Goal: Task Accomplishment & Management: Use online tool/utility

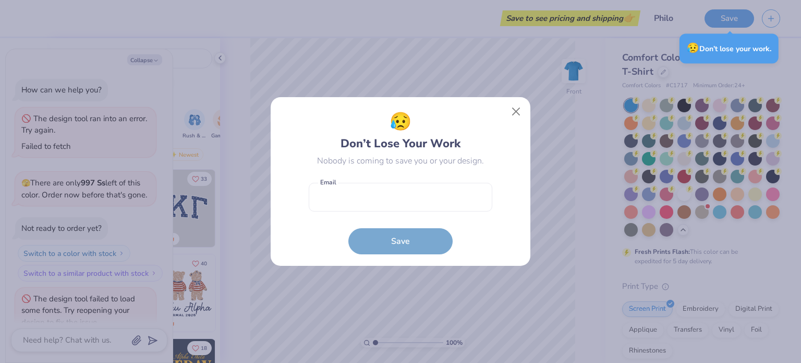
scroll to position [186, 0]
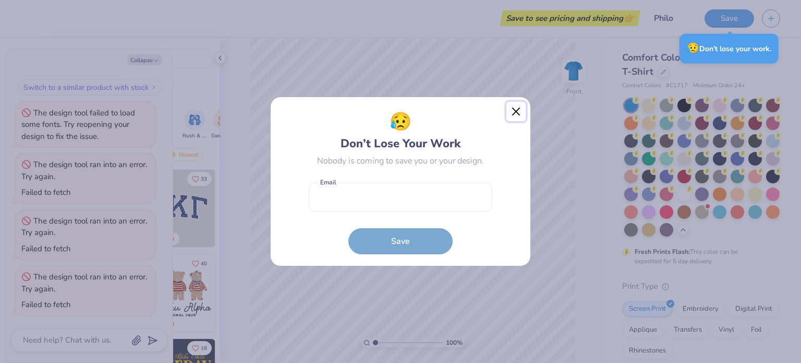
click at [513, 112] on button "Close" at bounding box center [517, 112] width 20 height 20
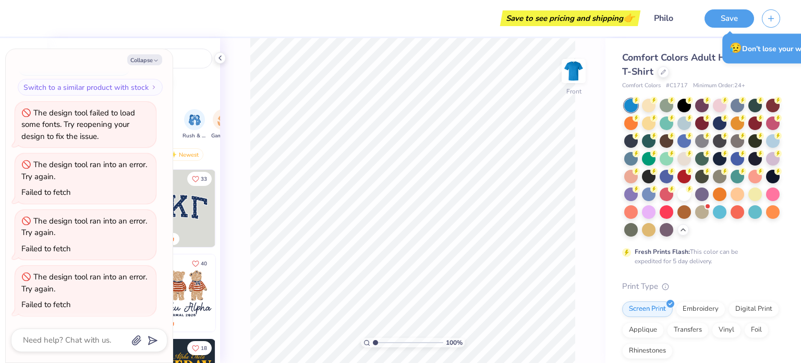
type textarea "x"
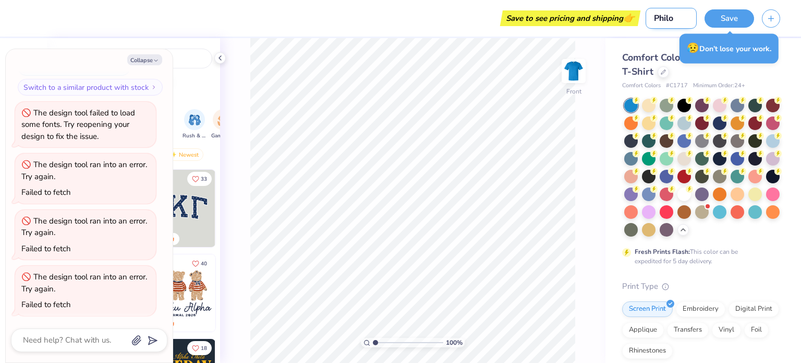
click at [670, 22] on input "Philo" at bounding box center [671, 18] width 51 height 21
type input "Phil"
type textarea "x"
type input "Ph"
type textarea "x"
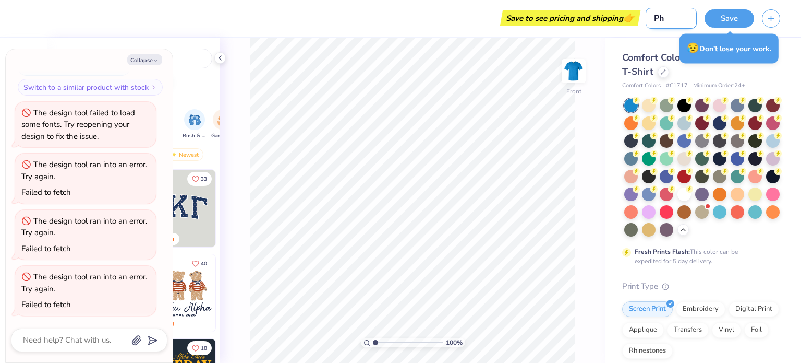
type input "P"
type textarea "x"
type input "F"
type textarea "x"
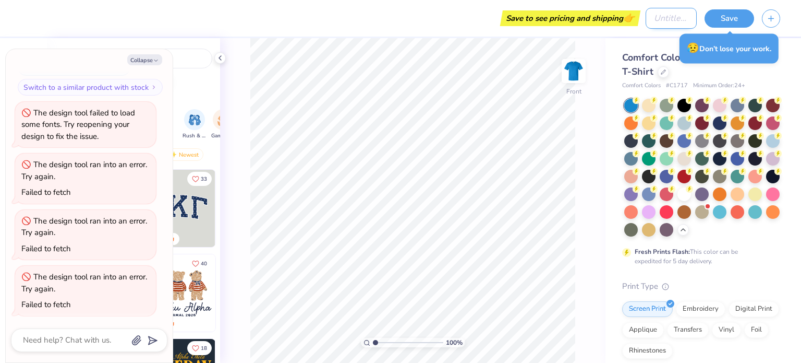
type input "D"
type textarea "x"
type input "Dra"
type textarea "x"
type input "Draft"
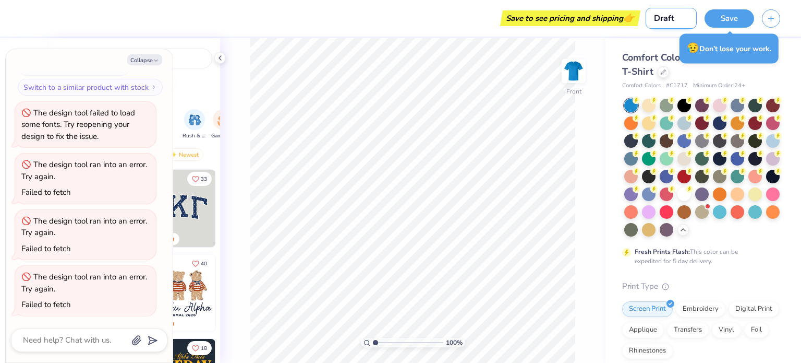
type textarea "x"
type input "Draftm"
type textarea "x"
type input "Draftm2"
type textarea "x"
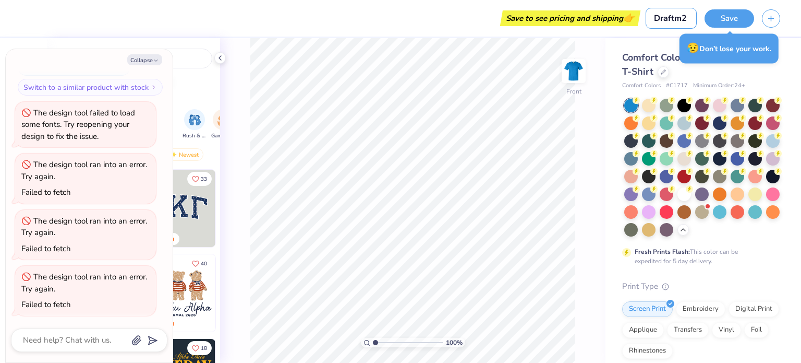
type input "Draftm"
type textarea "x"
type input "Draft"
type textarea "x"
type input "Draft 2"
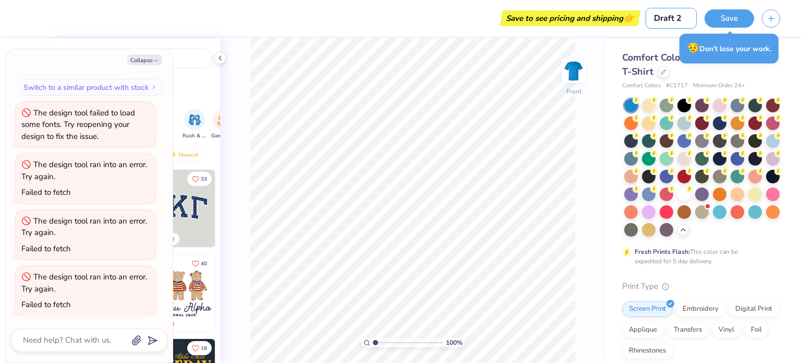
type textarea "x"
type input "Draft 2"
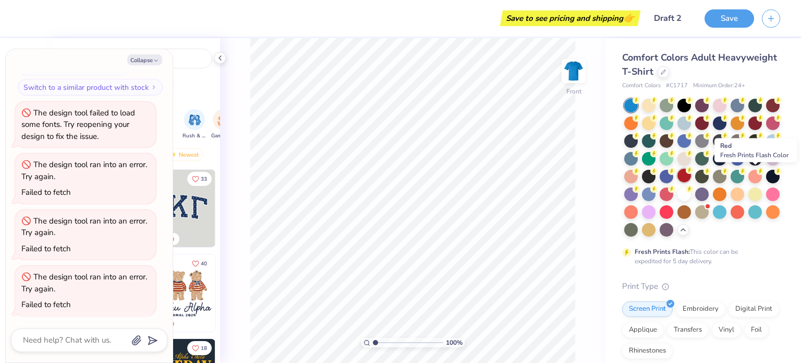
click at [691, 174] on div at bounding box center [685, 175] width 14 height 14
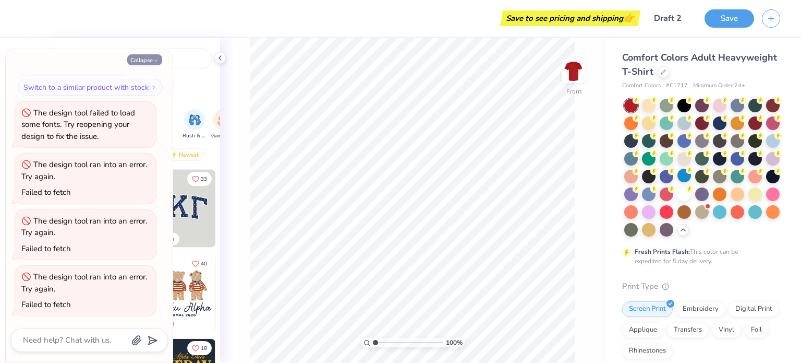
click at [151, 58] on button "Collapse" at bounding box center [144, 59] width 35 height 11
type textarea "x"
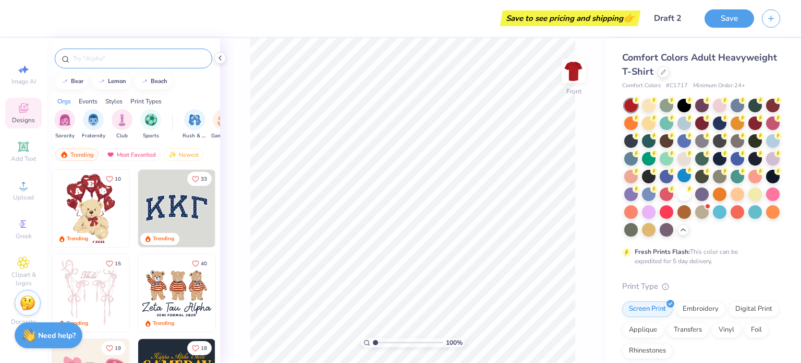
click at [152, 58] on input "text" at bounding box center [139, 58] width 134 height 10
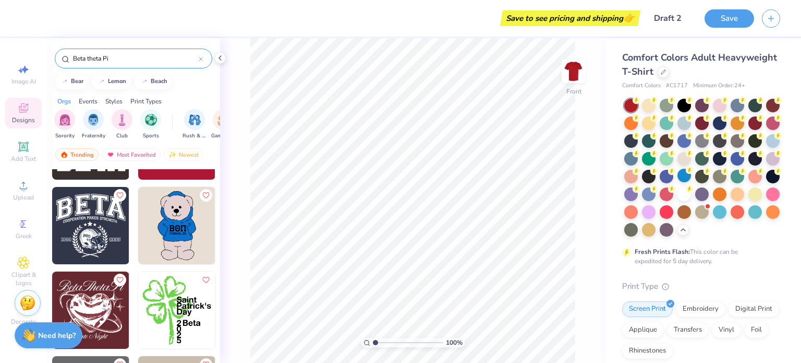
scroll to position [1681, 0]
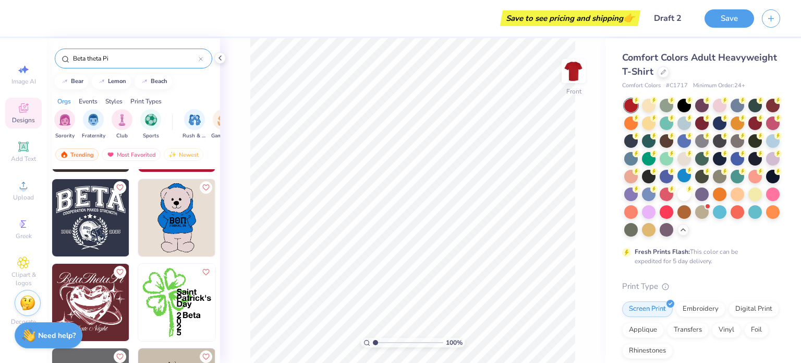
type input "Beta theta Pi"
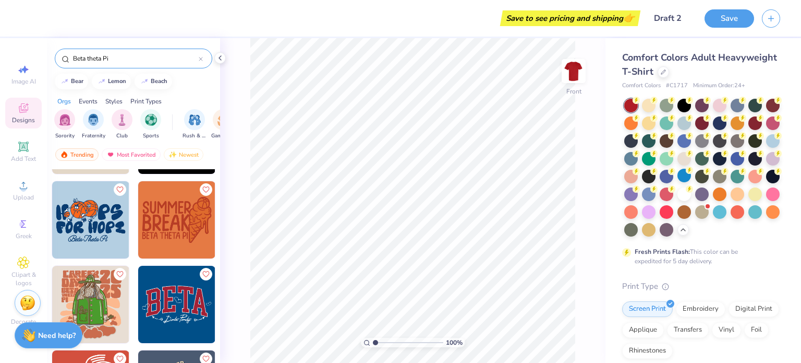
scroll to position [3114, 0]
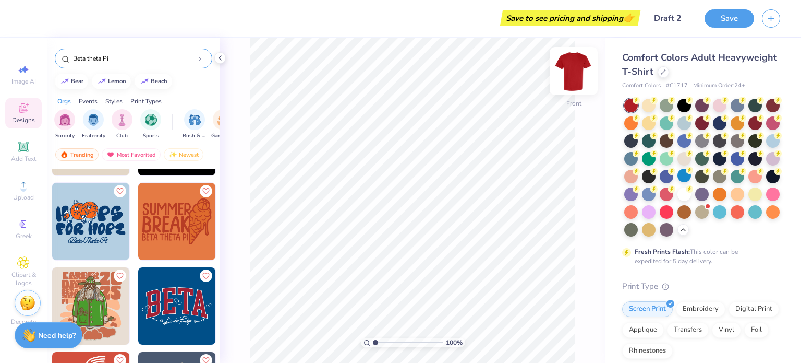
click at [576, 70] on img at bounding box center [574, 71] width 42 height 42
click at [125, 226] on img at bounding box center [90, 221] width 77 height 77
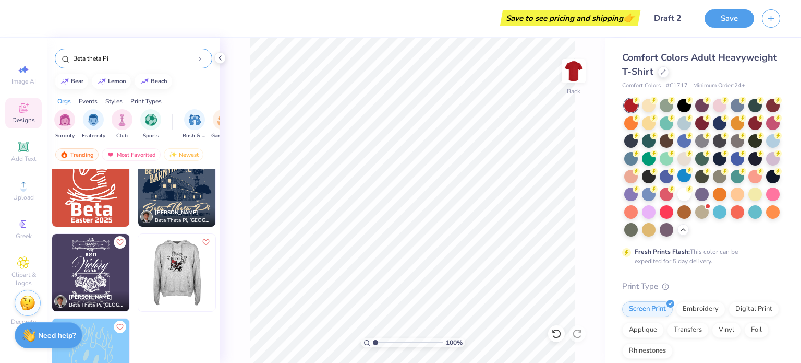
click at [138, 265] on img at bounding box center [99, 272] width 77 height 77
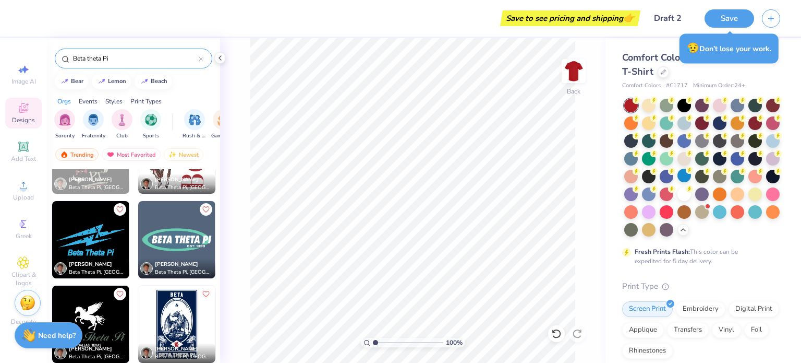
scroll to position [2373, 0]
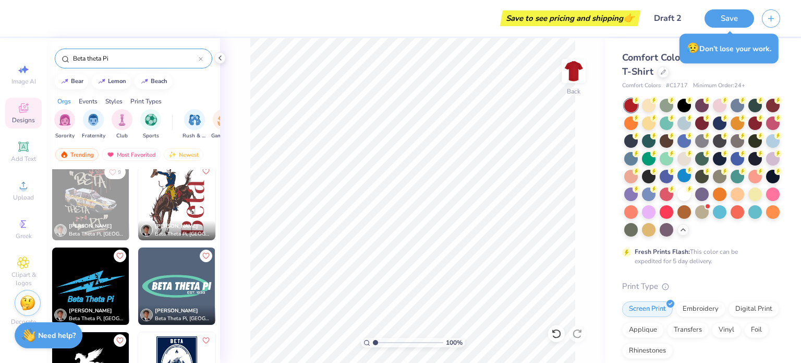
click at [94, 285] on img at bounding box center [90, 285] width 77 height 77
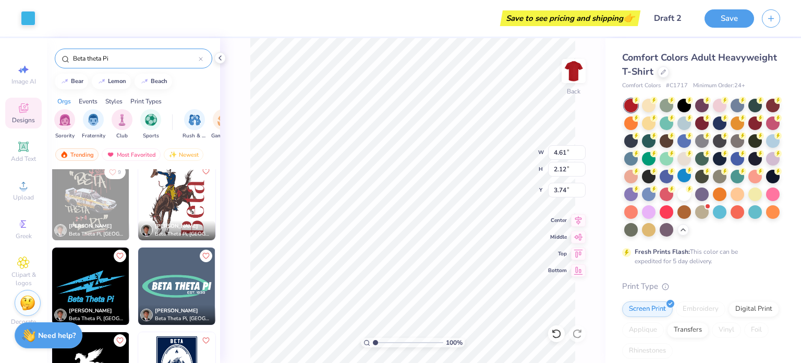
type input "3.74"
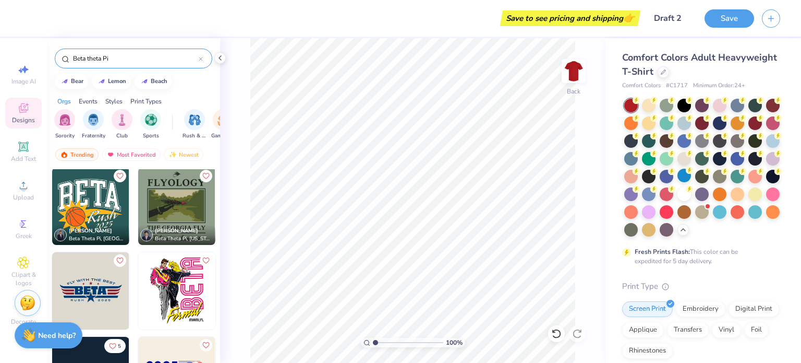
scroll to position [376, 0]
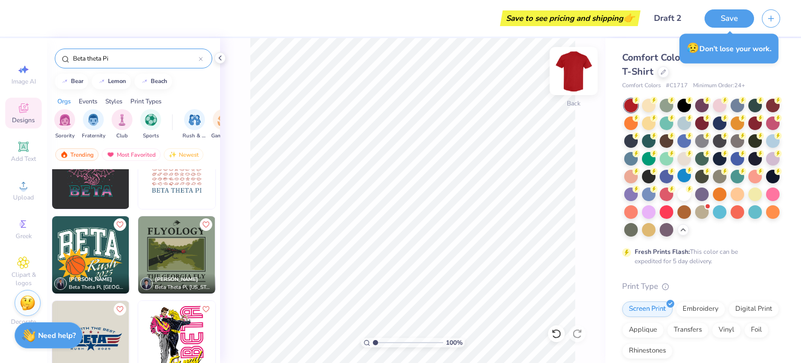
click at [577, 81] on img at bounding box center [574, 71] width 42 height 42
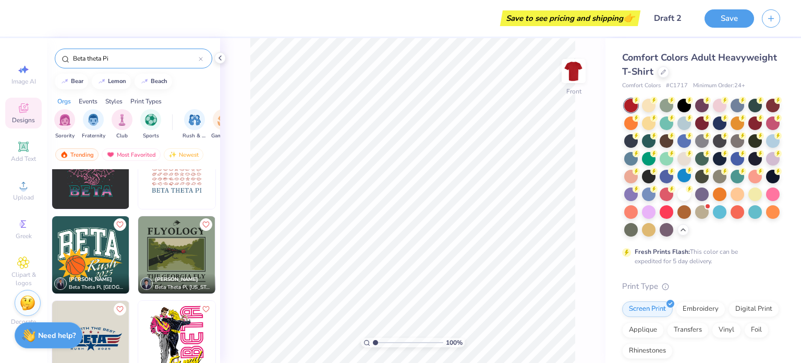
click at [123, 64] on div "Beta theta Pi" at bounding box center [134, 59] width 158 height 20
click at [123, 62] on input "Beta theta Pi" at bounding box center [135, 58] width 127 height 10
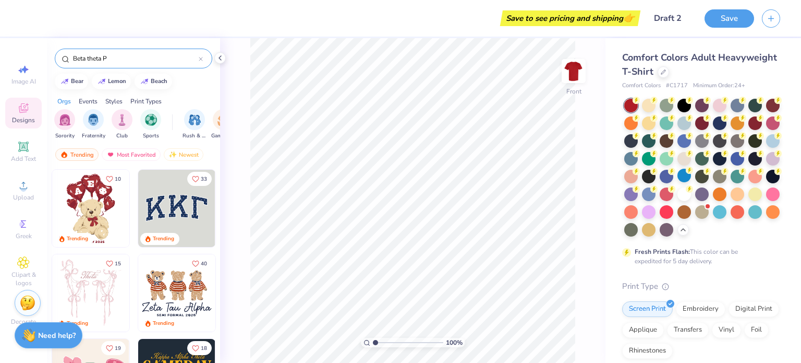
type input "Beta theta Pi"
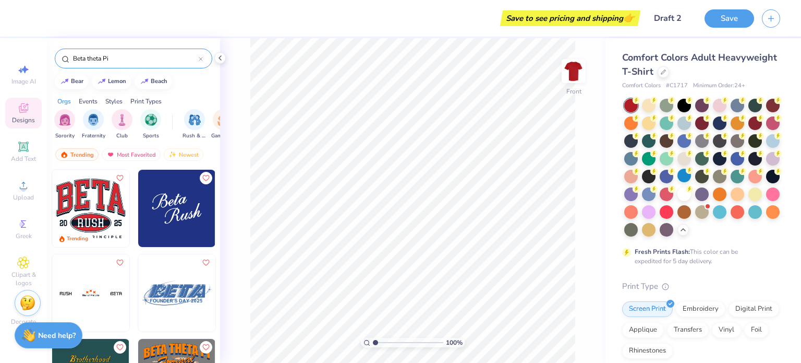
click at [73, 202] on img at bounding box center [90, 208] width 77 height 77
type input "11.06"
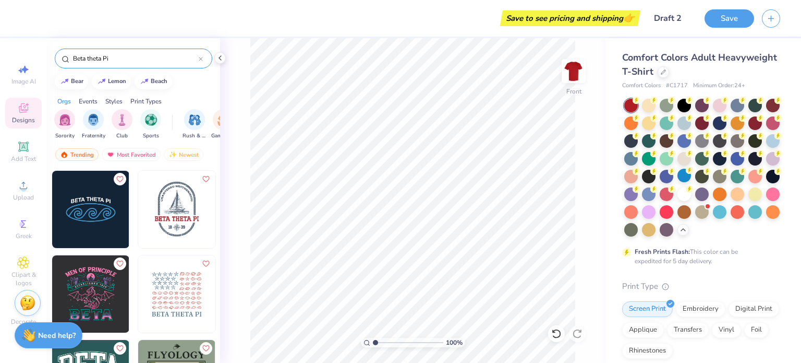
scroll to position [256, 0]
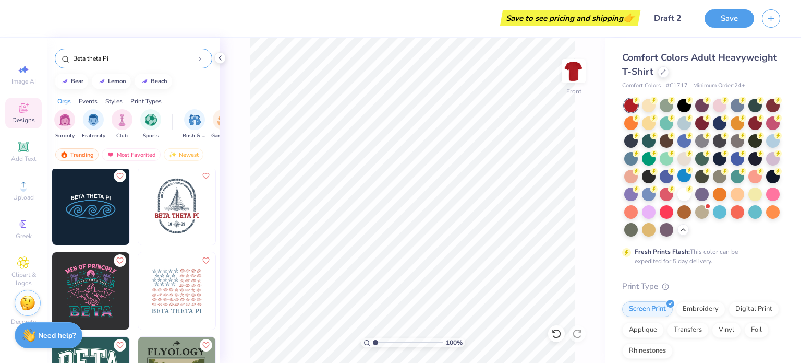
drag, startPoint x: 118, startPoint y: 55, endPoint x: 52, endPoint y: 59, distance: 65.9
click at [52, 59] on div "Beta theta Pi" at bounding box center [133, 55] width 173 height 35
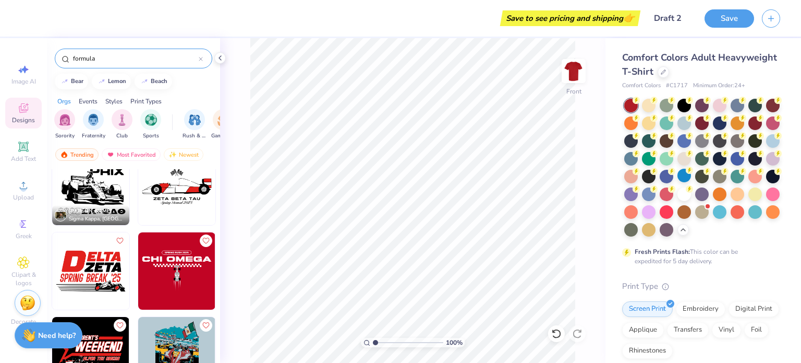
scroll to position [236, 0]
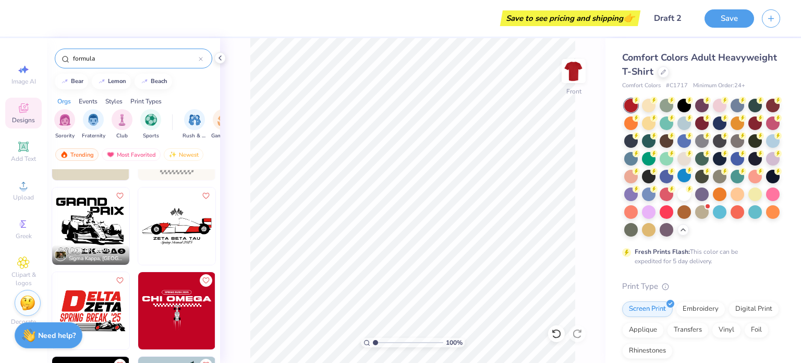
type input "formula"
click at [83, 213] on img at bounding box center [90, 225] width 77 height 77
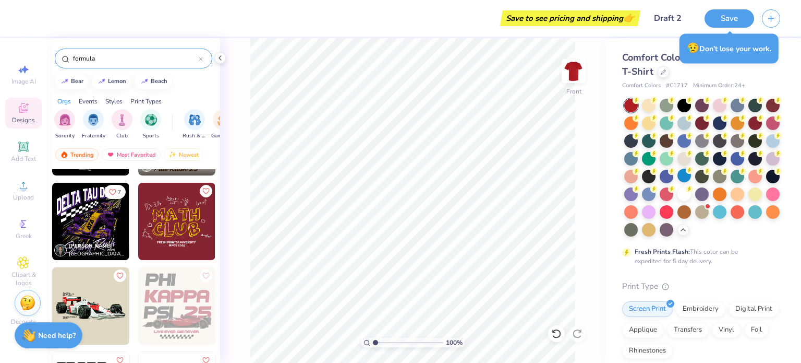
scroll to position [0, 0]
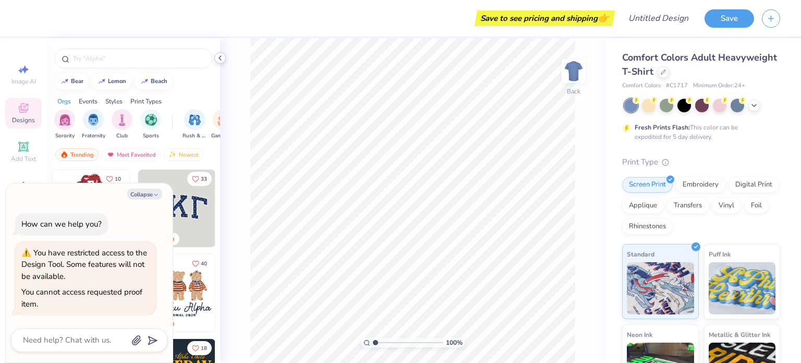
click at [221, 58] on icon at bounding box center [220, 58] width 8 height 8
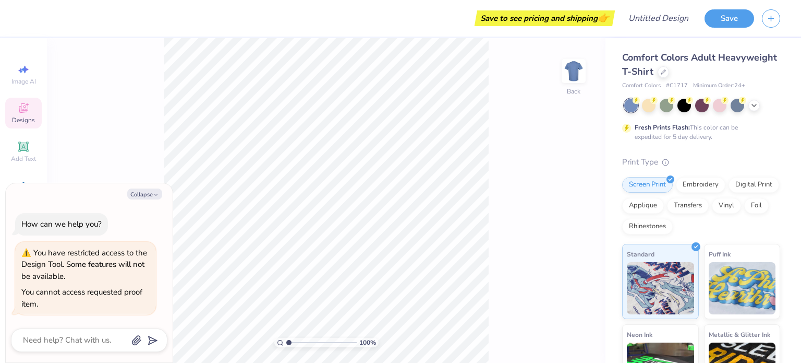
type textarea "x"
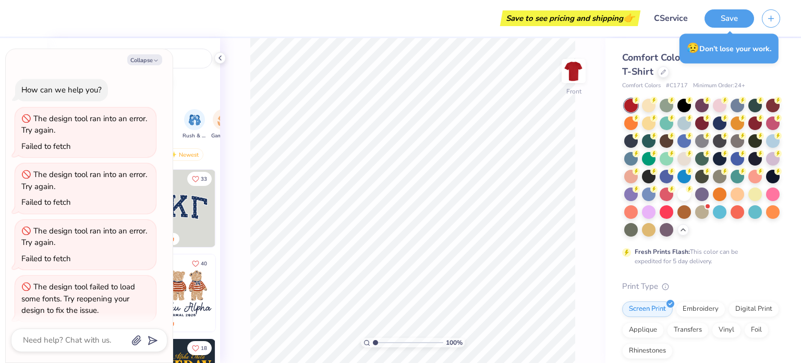
scroll to position [226, 0]
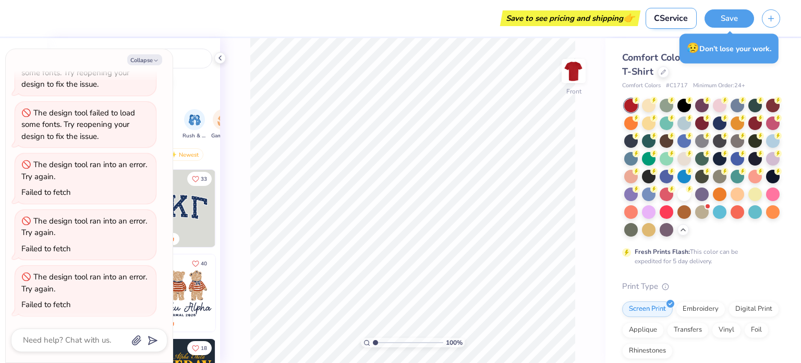
click at [674, 16] on input "CService" at bounding box center [671, 18] width 51 height 21
type input "D"
type textarea "x"
type input "Dra"
type textarea "x"
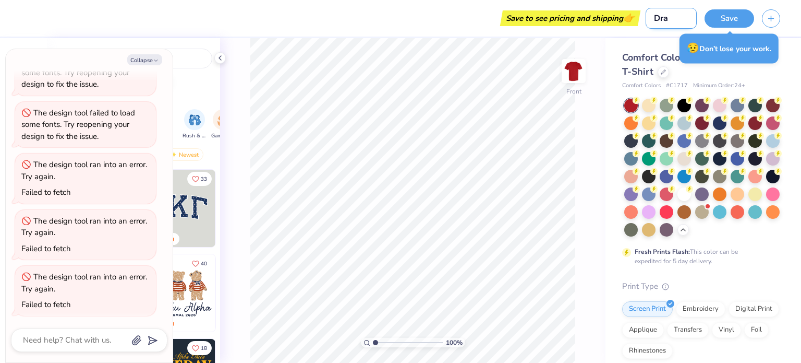
type input "Draf"
type textarea "x"
type input "Draft"
type textarea "x"
type input "Draft"
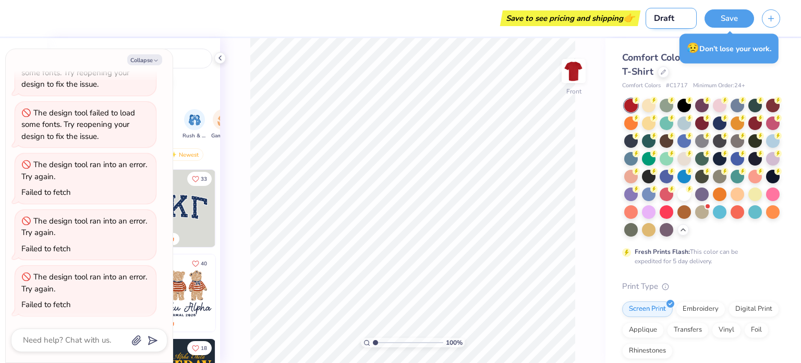
type textarea "x"
type input "Draft 3"
type textarea "x"
type input "Draft 3"
click at [678, 200] on div at bounding box center [685, 193] width 14 height 14
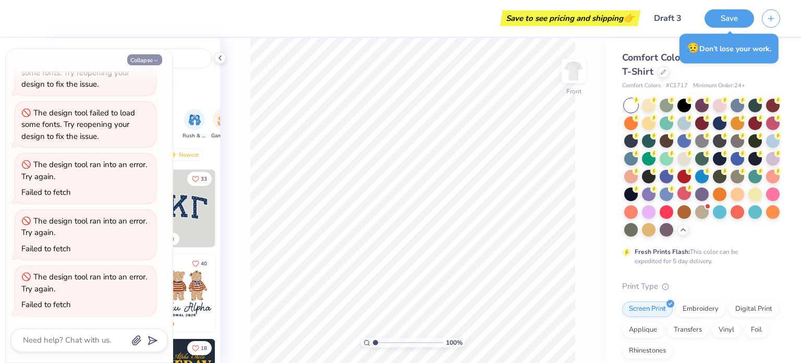
click at [147, 62] on button "Collapse" at bounding box center [144, 59] width 35 height 11
type textarea "x"
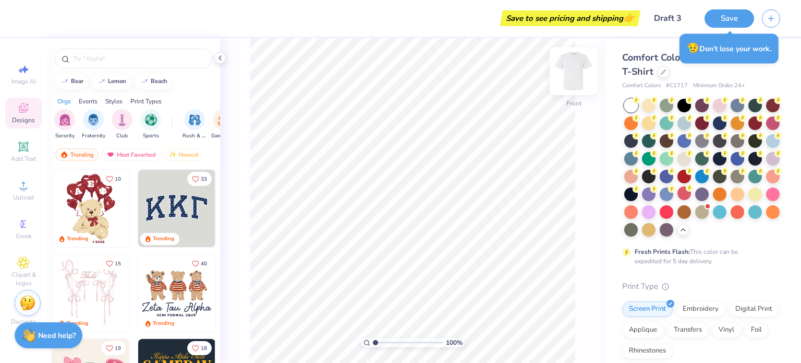
click at [568, 77] on img at bounding box center [574, 71] width 42 height 42
click at [575, 66] on img at bounding box center [574, 71] width 42 height 42
click at [123, 56] on input "text" at bounding box center [139, 58] width 134 height 10
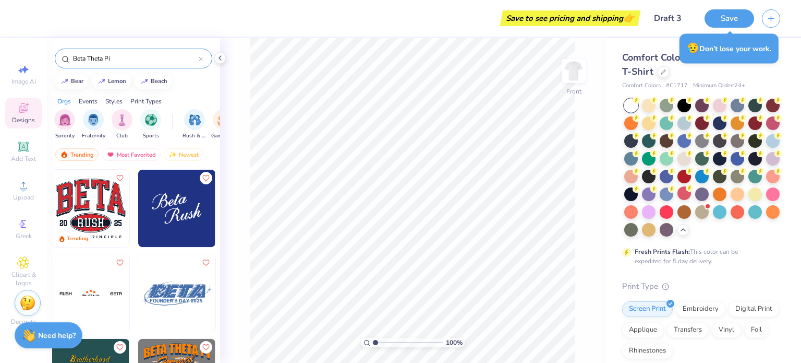
type input "Beta Theta Pi"
click at [98, 194] on img at bounding box center [90, 208] width 77 height 77
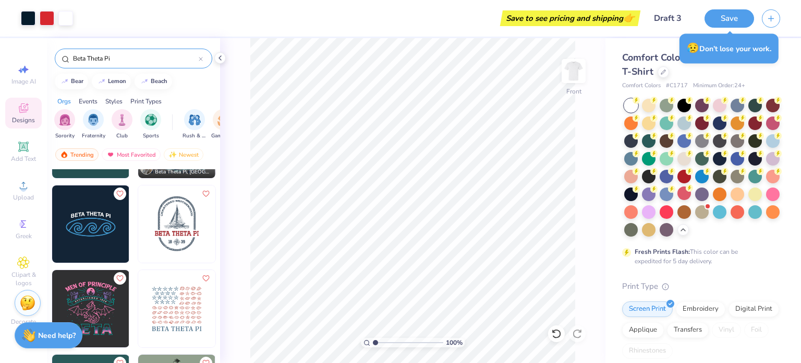
scroll to position [238, 0]
click at [23, 189] on circle at bounding box center [23, 189] width 6 height 6
click at [17, 266] on icon at bounding box center [23, 262] width 12 height 13
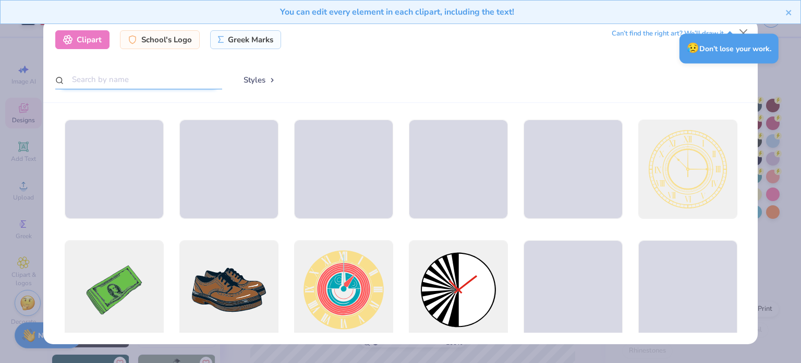
click at [176, 87] on input "text" at bounding box center [138, 79] width 167 height 19
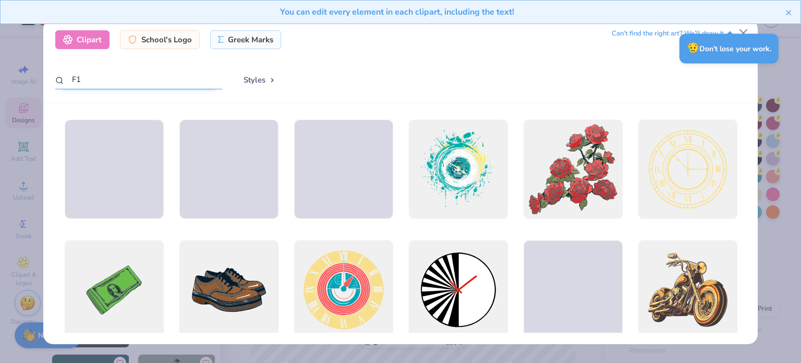
type input "F1"
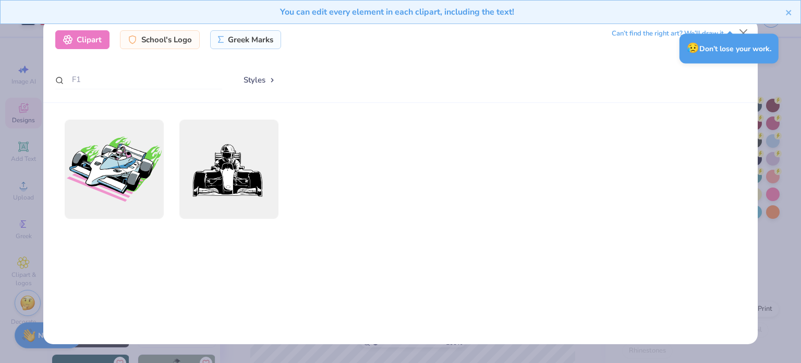
click at [743, 29] on div "You can edit every element in each clipart, including the text!" at bounding box center [400, 16] width 801 height 32
click at [793, 16] on button "close" at bounding box center [789, 12] width 7 height 13
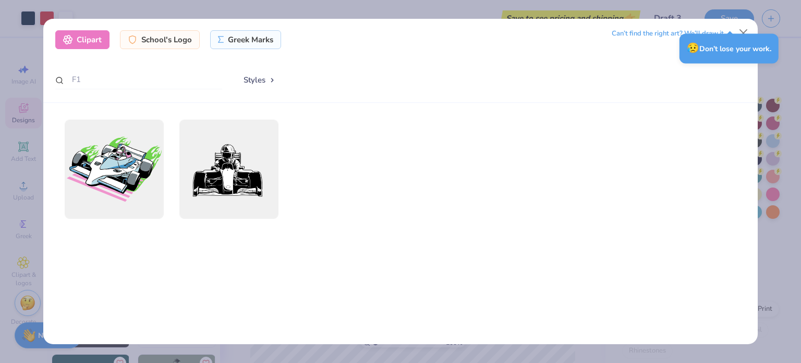
click at [738, 31] on div "😥 Don’t lose your work." at bounding box center [729, 48] width 105 height 36
click at [739, 31] on div "😥 Don’t lose your work." at bounding box center [729, 48] width 105 height 36
click at [741, 32] on div "😥 Don’t lose your work." at bounding box center [729, 48] width 105 height 36
click at [744, 31] on div "😥 Don’t lose your work." at bounding box center [729, 48] width 105 height 36
click at [508, 75] on div "Styles" at bounding box center [490, 80] width 514 height 20
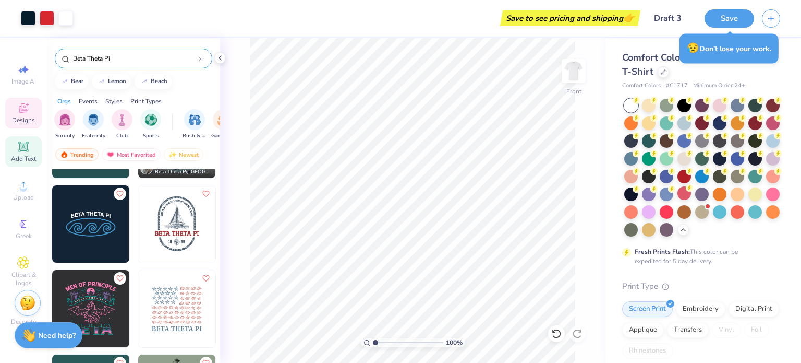
click at [20, 157] on span "Add Text" at bounding box center [23, 158] width 25 height 8
click at [20, 119] on span "Designs" at bounding box center [23, 120] width 23 height 8
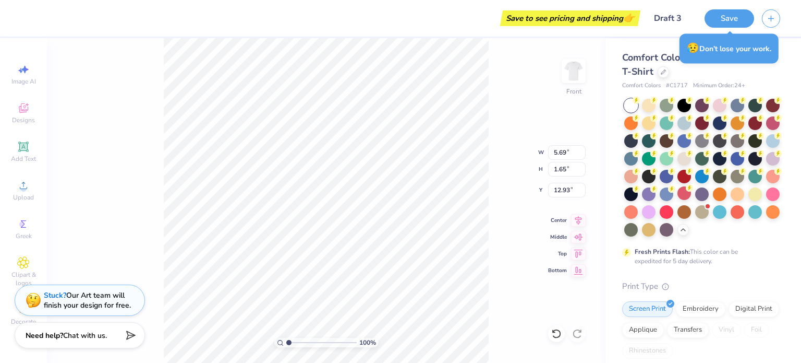
scroll to position [8, 1]
click at [26, 118] on span "Designs" at bounding box center [23, 120] width 23 height 8
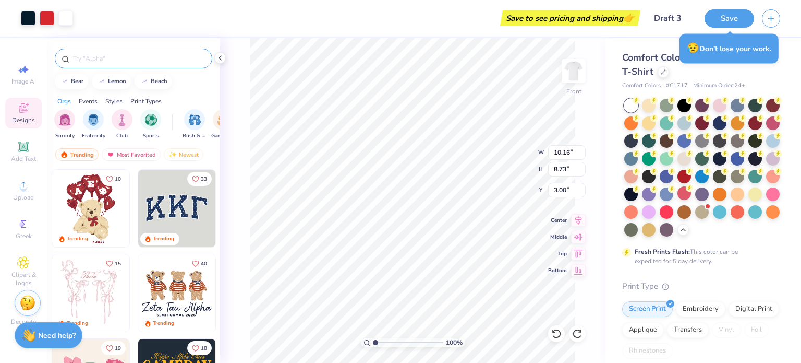
click at [131, 54] on input "text" at bounding box center [139, 58] width 134 height 10
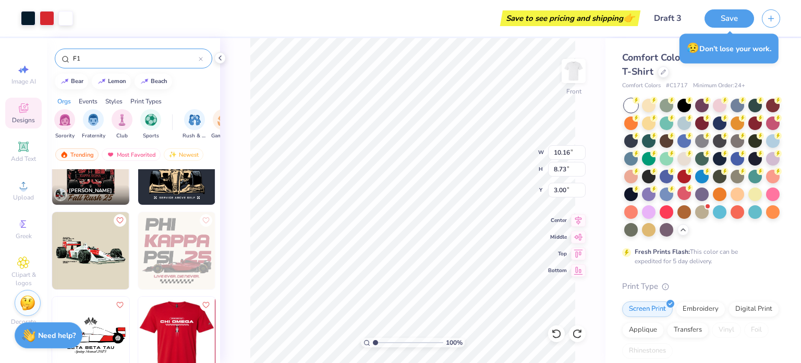
scroll to position [105, 0]
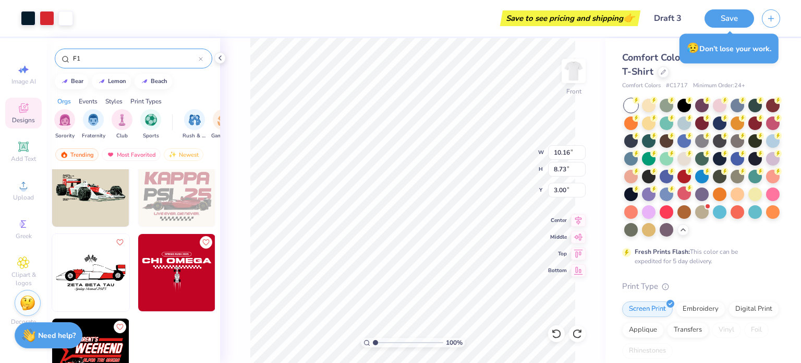
type input "F1"
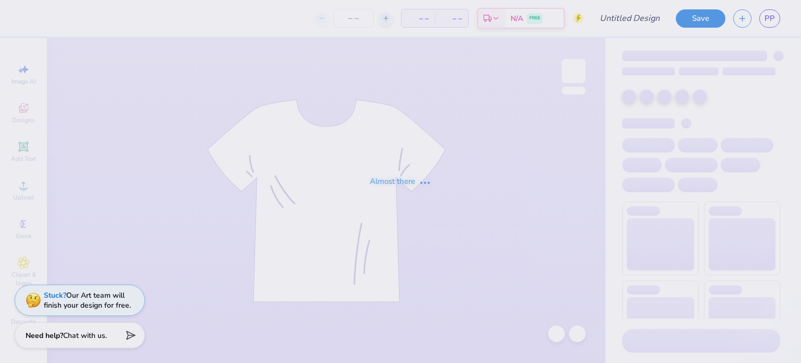
type input "Rush Shirt"
type input "25"
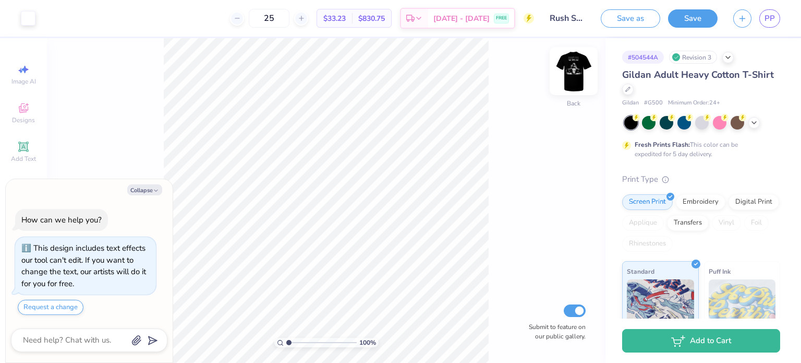
click at [572, 73] on img at bounding box center [574, 71] width 42 height 42
type textarea "x"
type input "1.38221099952984"
type textarea "x"
type input "1.38221099952984"
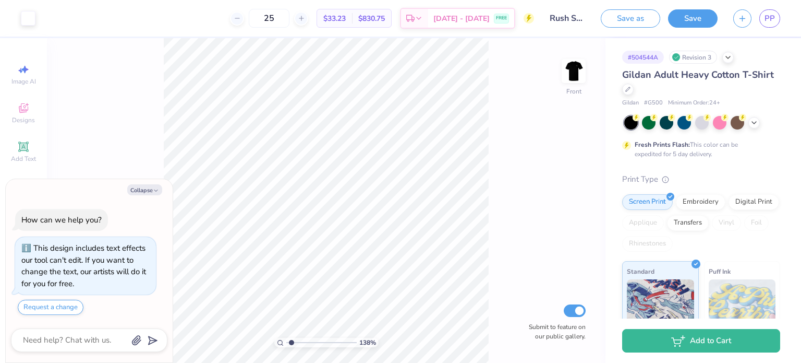
type textarea "x"
type input "1.38221099952984"
type textarea "x"
type input "1.38221099952984"
type textarea "x"
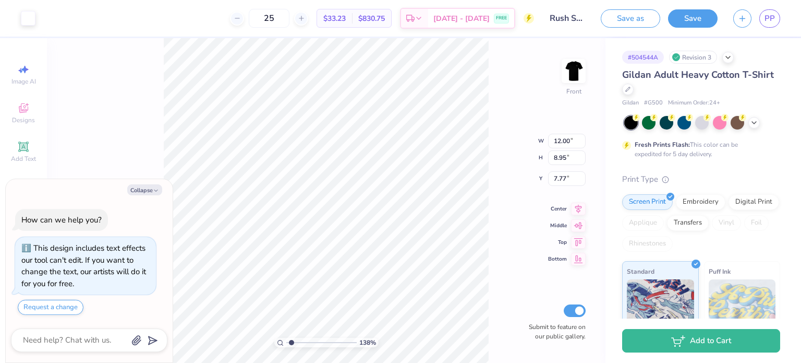
type input "1.38221099952984"
type input "12.16"
type input "9.07"
type input "7.65"
type textarea "x"
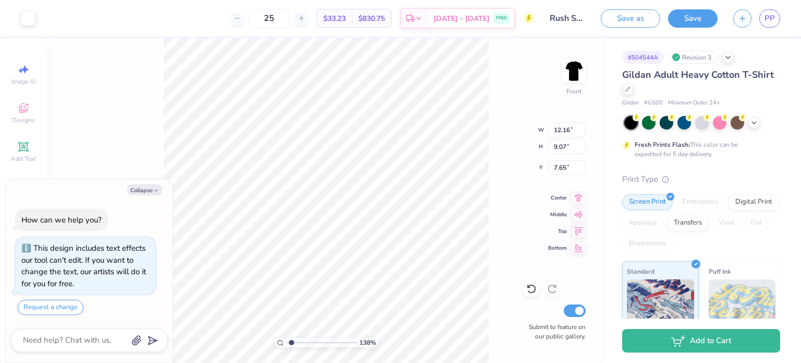
type input "1.38221099952984"
type textarea "x"
type input "1.38221099952984"
type textarea "x"
type input "1.38221099952984"
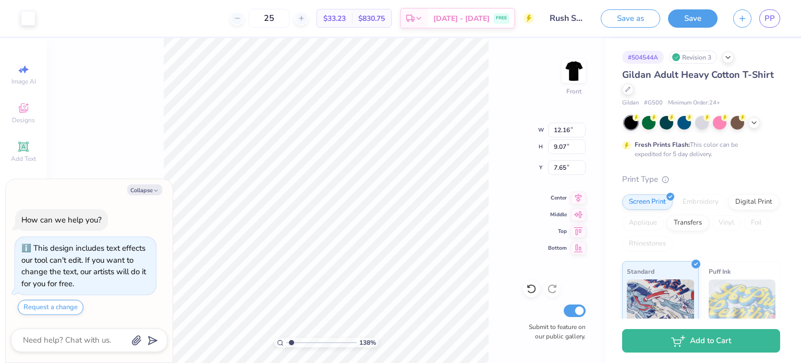
type textarea "x"
type input "1.38221099952984"
type textarea "x"
type input "1.38221099952984"
type textarea "x"
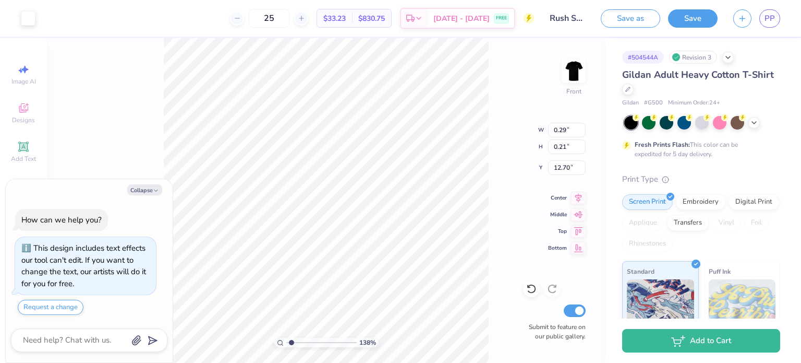
type input "1.38221099952984"
type textarea "x"
type input "1.38221099952984"
type textarea "x"
type input "1.38221099952984"
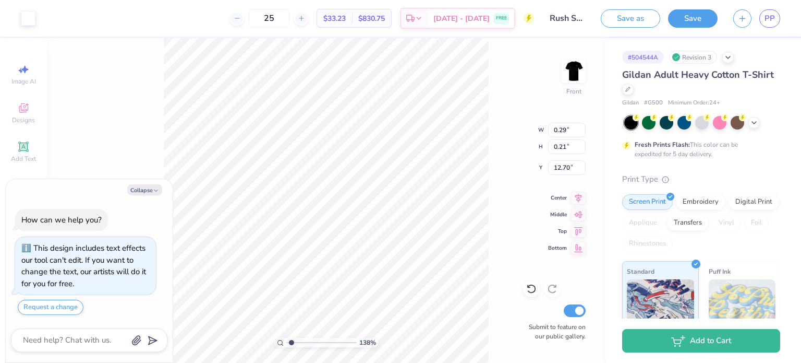
type textarea "x"
type input "1.38221099952984"
type input "0.39"
type input "0.91"
type input "12.42"
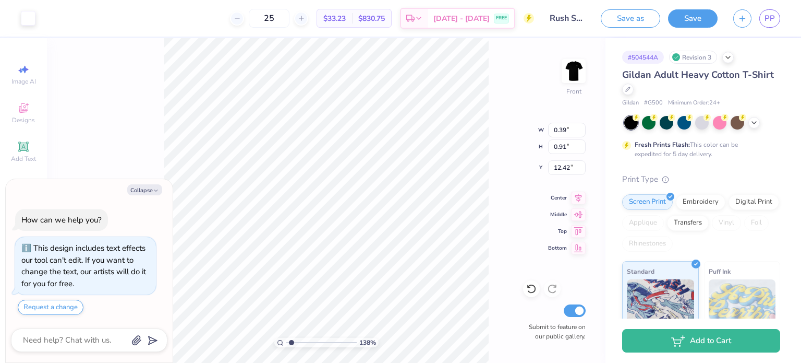
type textarea "x"
type input "1.38221099952984"
type textarea "x"
type input "1.00096876310117"
click at [577, 73] on img at bounding box center [574, 71] width 42 height 42
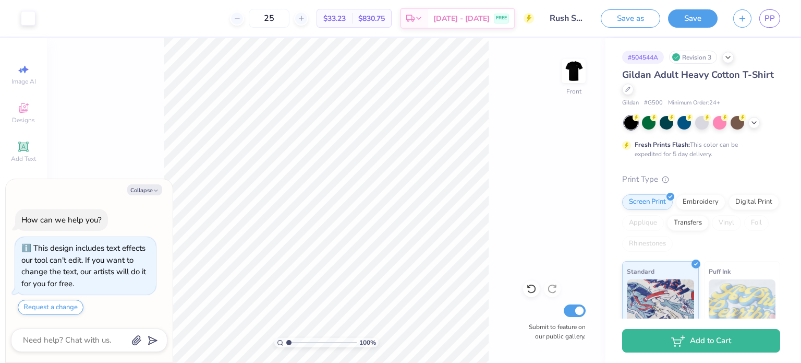
type textarea "x"
type input "1.00096876310117"
type textarea "x"
type input "1.00096876310117"
type textarea "x"
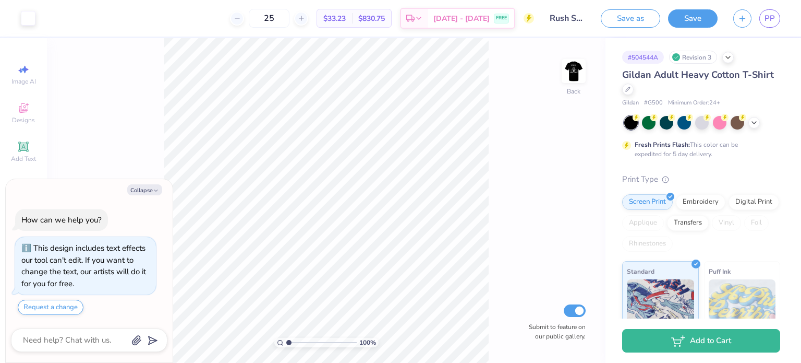
type input "1.00096876310117"
type textarea "x"
type input "1.00096876310117"
type textarea "x"
type input "1.00096876310117"
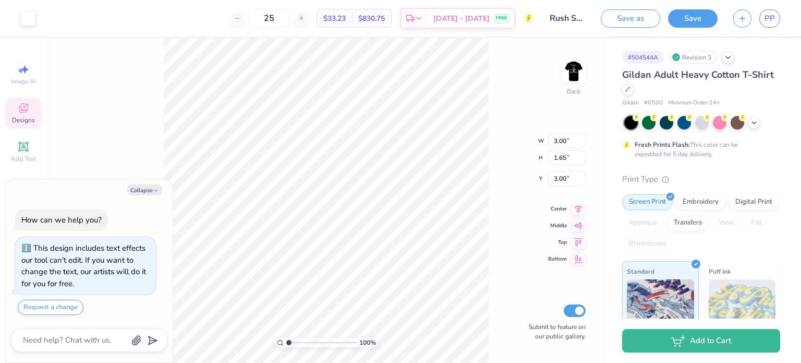
type textarea "x"
type input "1.00096876310117"
click at [579, 65] on img at bounding box center [574, 71] width 42 height 42
type textarea "x"
type input "1.00096876310117"
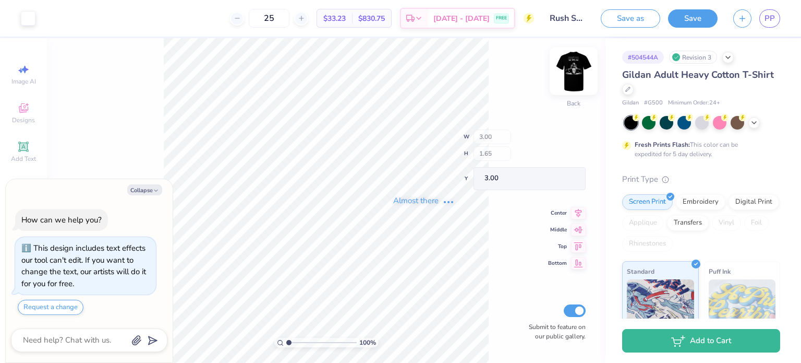
type textarea "x"
type input "1.00096876310117"
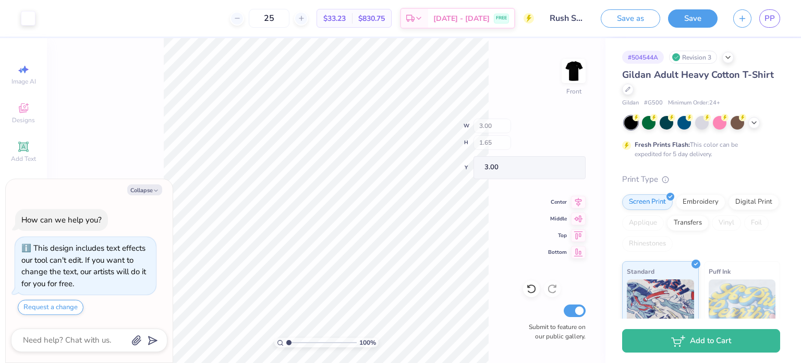
type textarea "x"
type input "1.00096876310117"
type textarea "x"
type input "1.00096876310117"
type textarea "x"
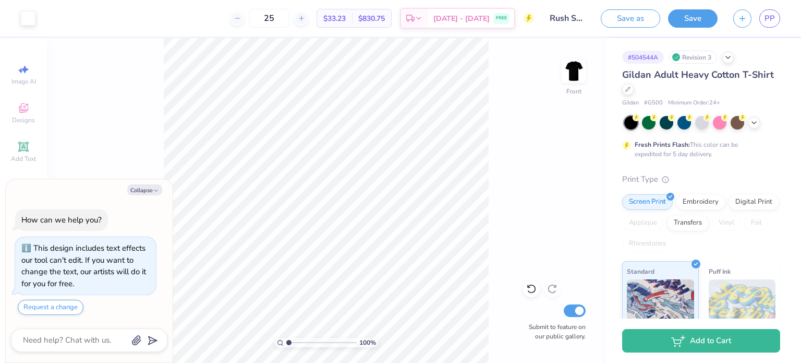
type input "1.00096876310117"
type textarea "x"
type input "1.00096876310117"
type textarea "x"
type input "1.00096876310117"
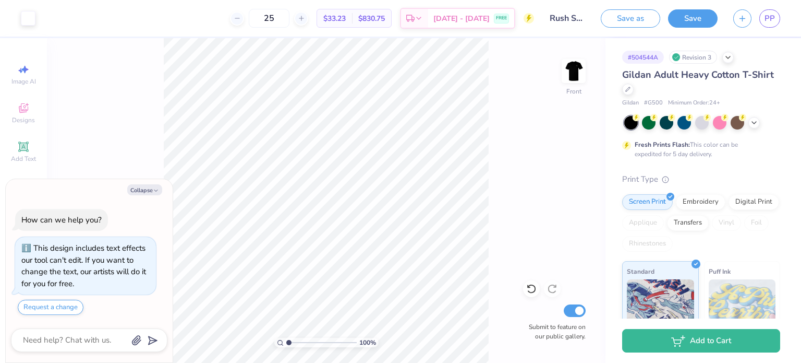
type textarea "x"
type input "1.00096876310117"
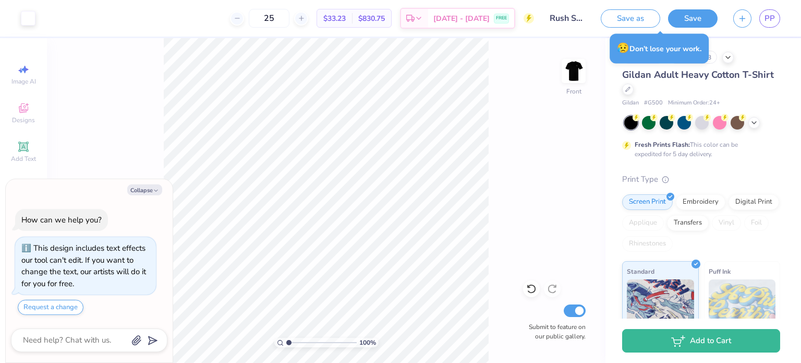
type textarea "x"
type input "1.00096876310117"
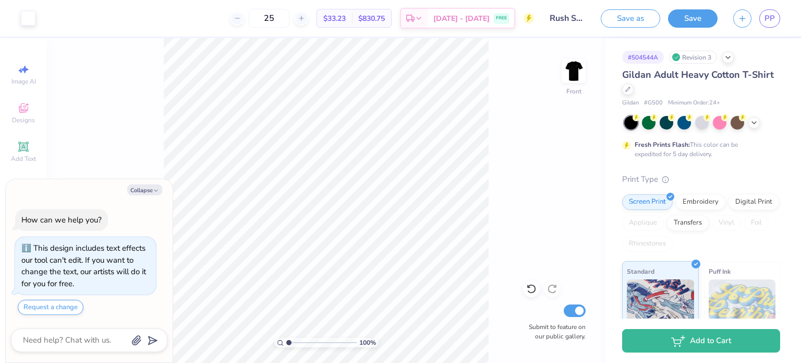
type textarea "x"
type input "1.00096876310117"
type textarea "x"
type input "1.00096876310117"
type input "21.03"
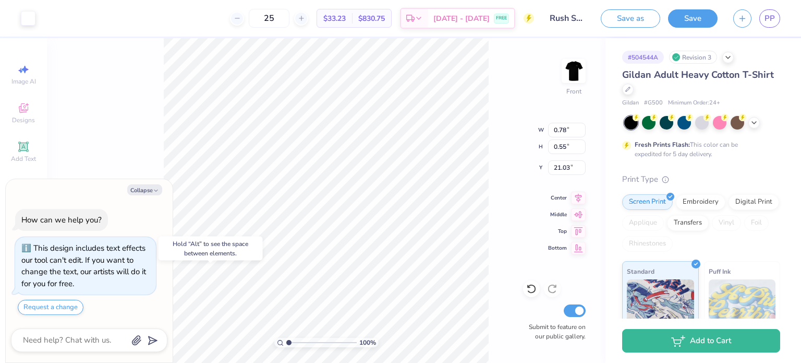
type textarea "x"
type input "1.00096876310117"
type textarea "x"
type input "1.00096876310117"
type textarea "x"
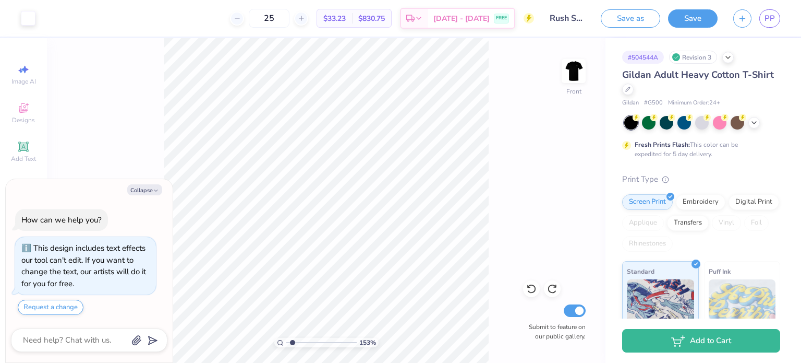
type input "1.60438732695461"
type textarea "x"
type input "1.60438732695461"
type textarea "x"
type input "1.60438732695461"
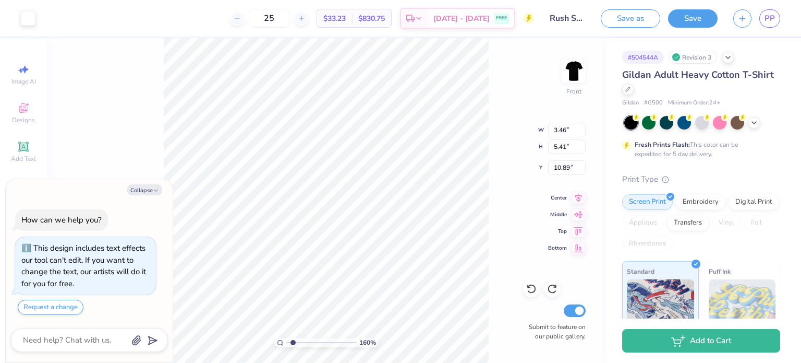
type input "2.88"
type input "1.45"
type input "11.94"
type textarea "x"
type input "1.4692493075723"
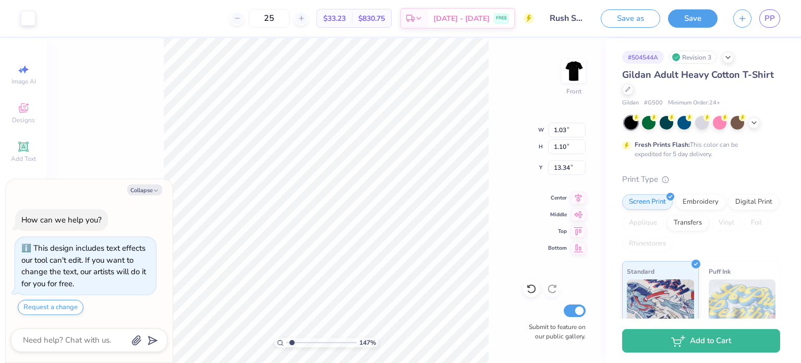
type textarea "x"
type input "0.50"
type input "0.06"
type input "14.48"
type textarea "x"
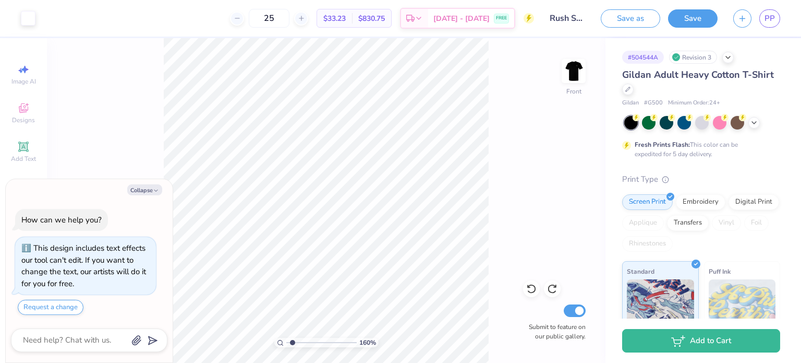
type input "1.60448214422366"
type textarea "x"
type input "1.60448214422366"
type textarea "x"
type input "1.60448214422366"
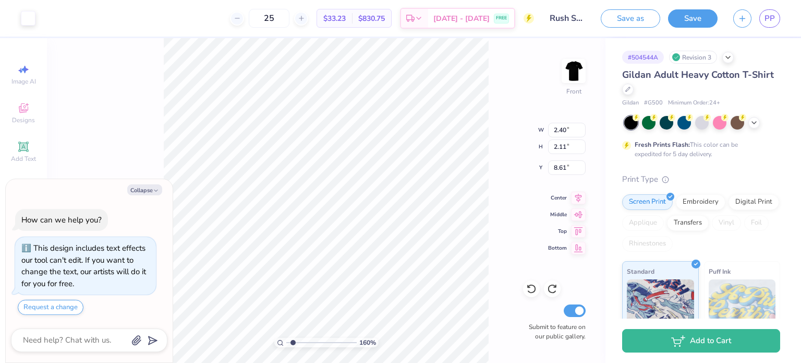
type textarea "x"
type input "1.60448214422366"
type textarea "x"
type input "1.60448214422366"
type input "2.16"
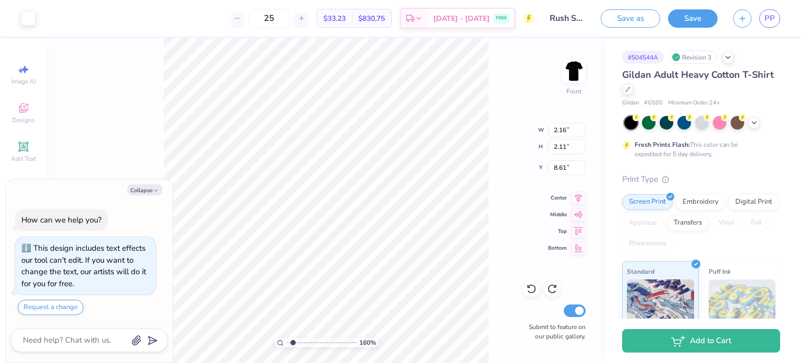
type input "1.91"
type input "8.82"
type input "1.85542262859609"
type textarea "x"
type input "1.85542262859609"
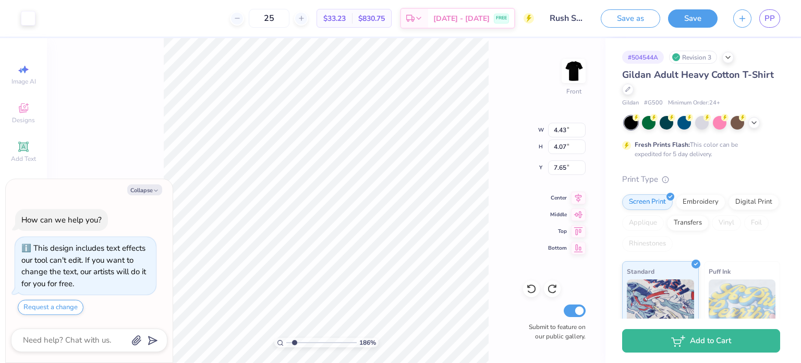
type textarea "x"
type input "1.85542262859609"
type textarea "x"
type input "1.85542262859609"
type input "3.52"
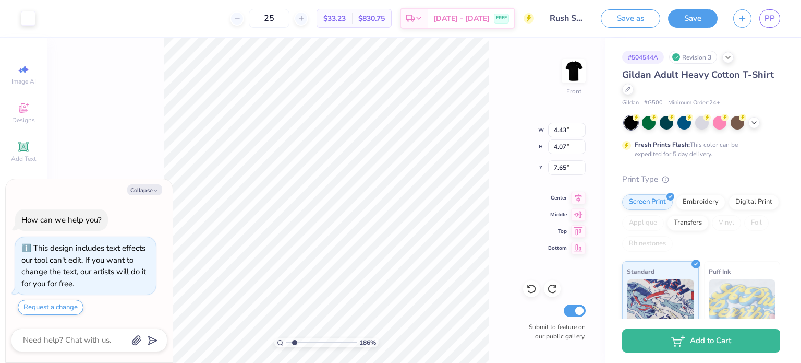
type input "3.23"
type input "8.49"
type input "1.27173000476521"
type textarea "x"
type input "1.27173000476521"
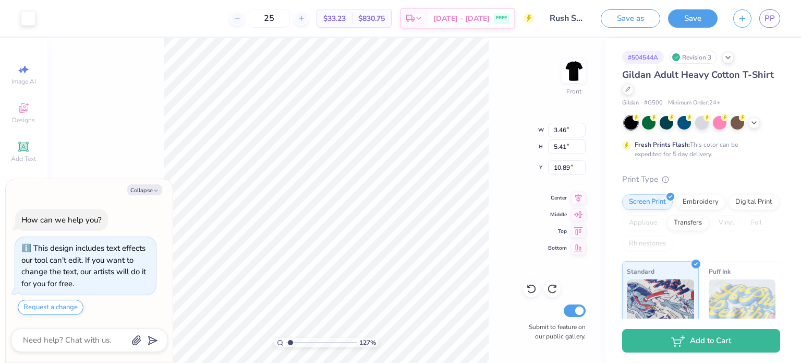
type textarea "x"
type input "1.27173000476521"
type input "17.35"
type textarea "x"
type input "1.27173000476521"
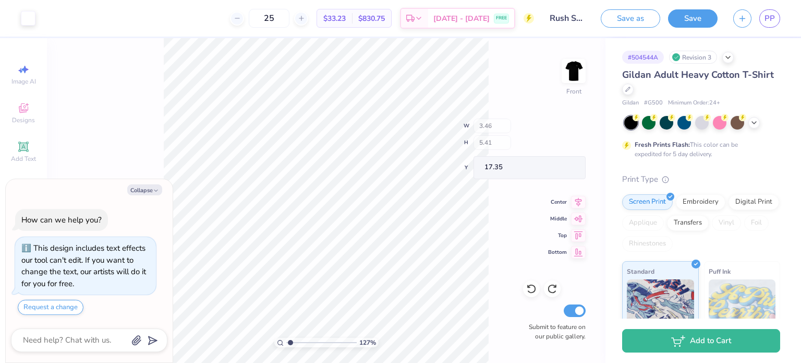
type textarea "x"
type input "1.06717400179894"
type textarea "x"
type input "1.06717400179894"
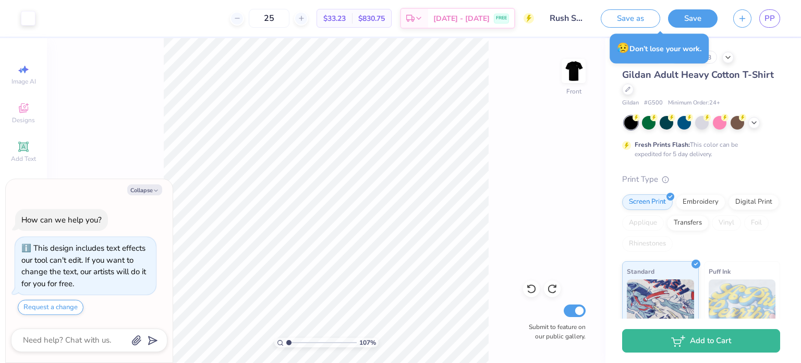
type textarea "x"
type input "1.06717400179894"
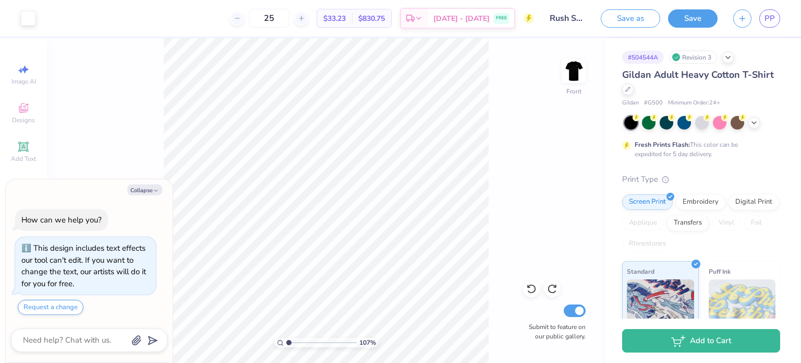
type textarea "x"
type input "1.06717400179894"
type textarea "x"
type input "1"
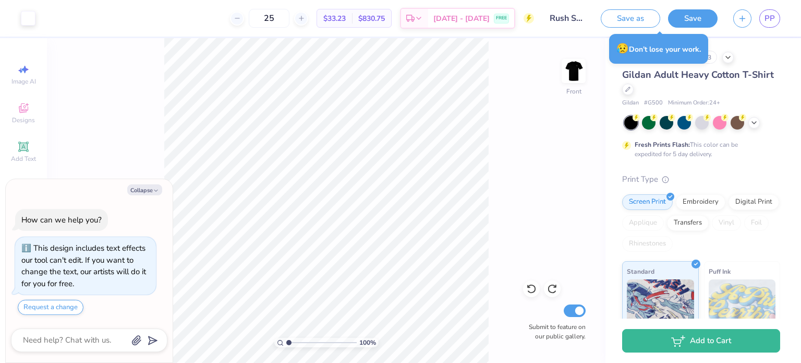
type textarea "x"
